Goal: Information Seeking & Learning: Learn about a topic

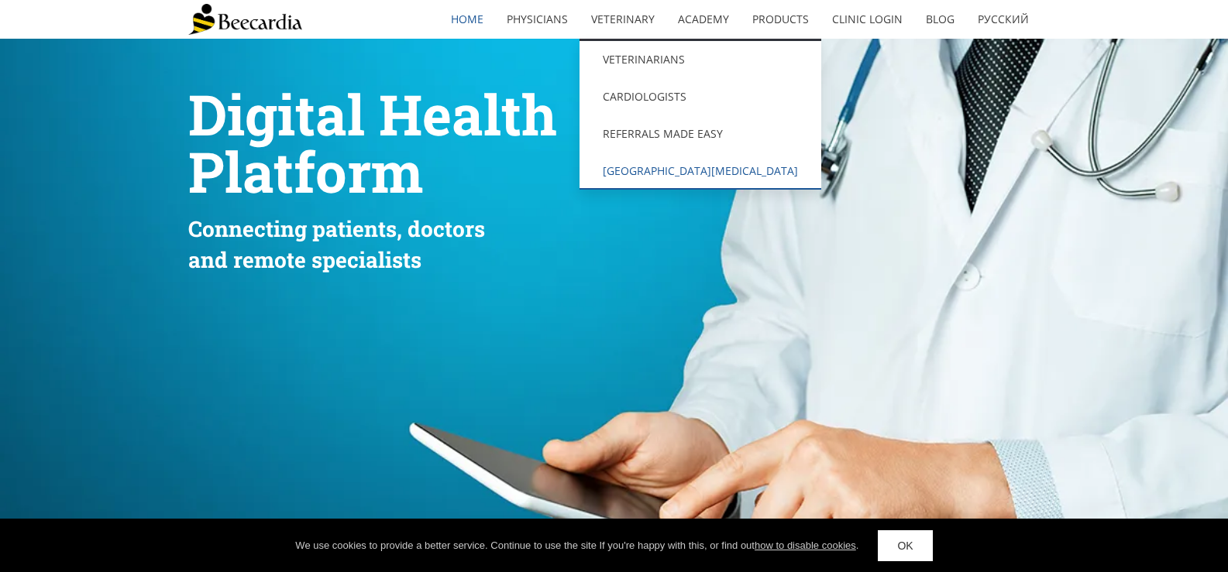
click at [725, 166] on link "[GEOGRAPHIC_DATA][MEDICAL_DATA]" at bounding box center [700, 171] width 242 height 37
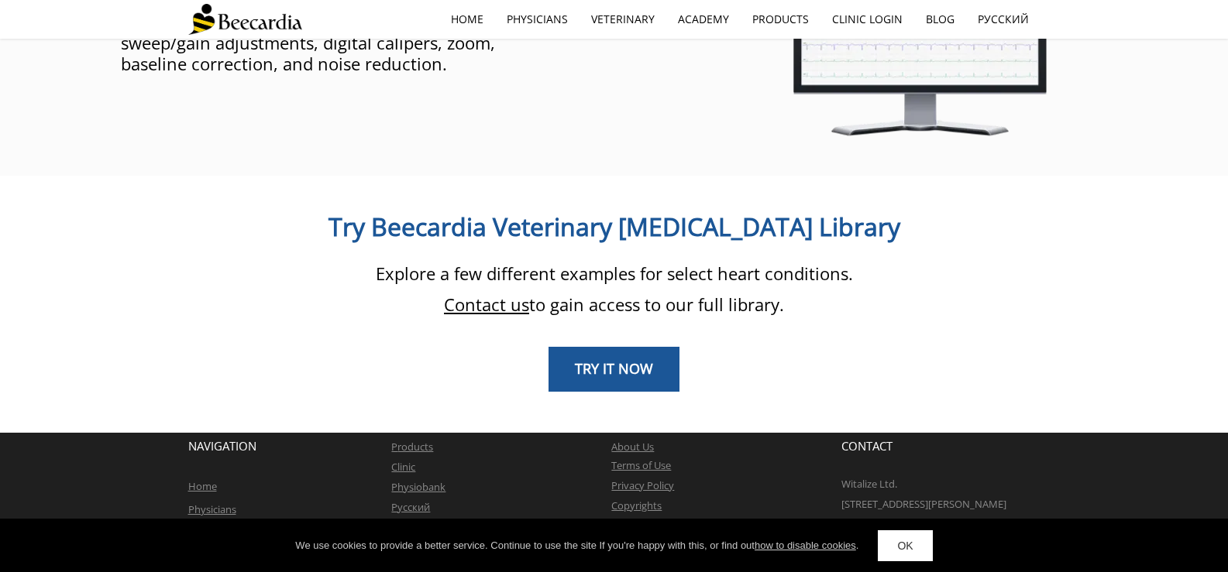
scroll to position [1263, 0]
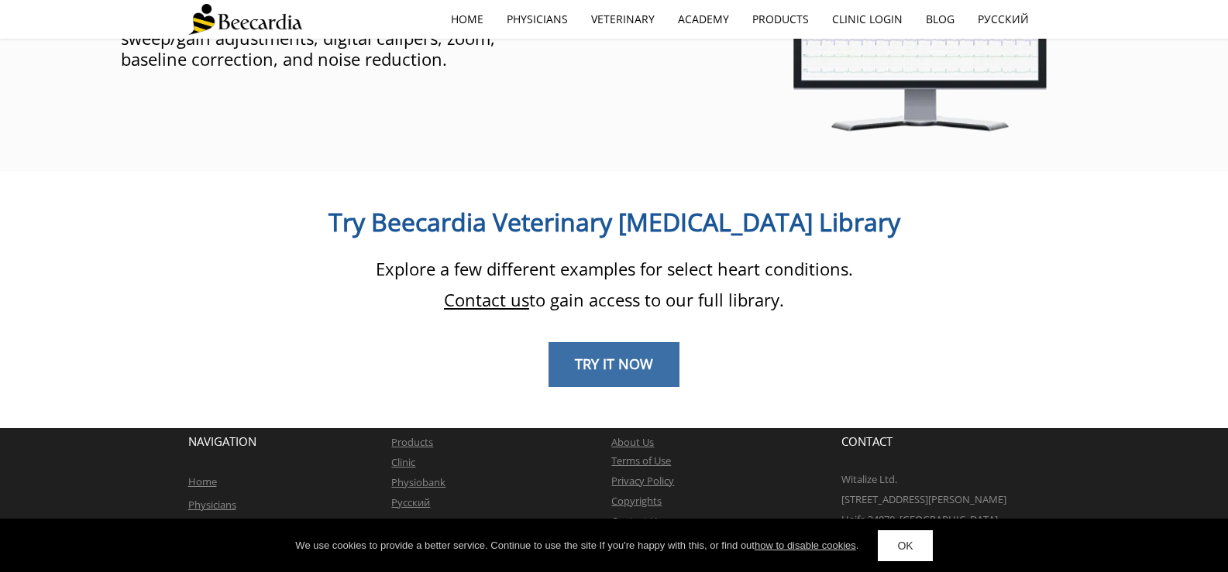
click at [639, 355] on span "TRY IT NOW" at bounding box center [614, 364] width 78 height 19
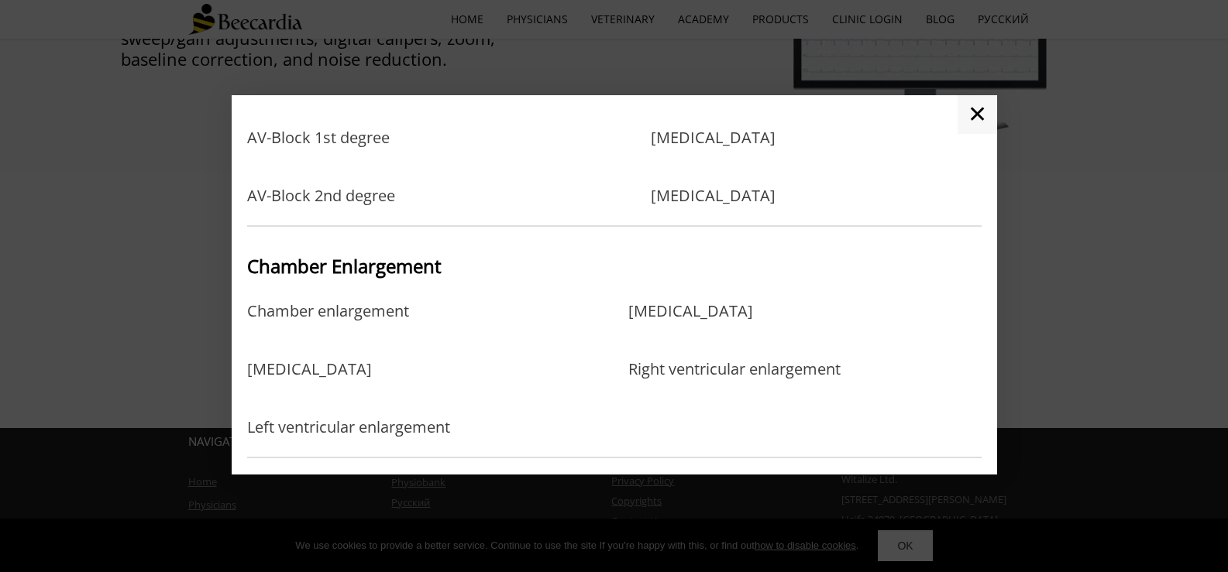
scroll to position [0, 0]
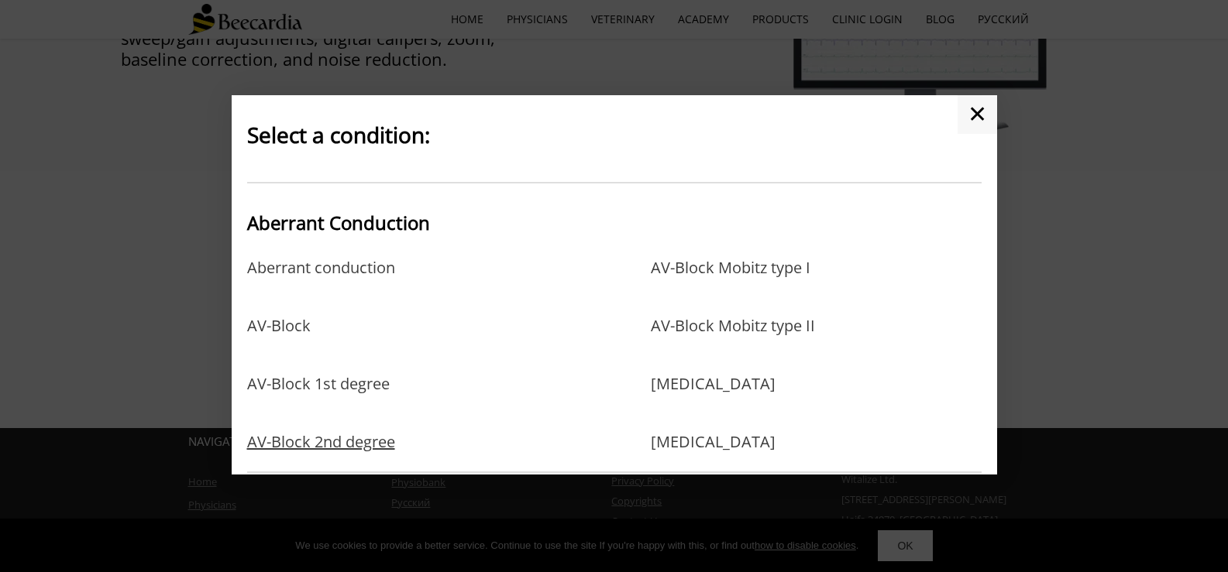
click at [381, 437] on link "AV-Block 2nd degree" at bounding box center [321, 442] width 148 height 19
